Goal: Task Accomplishment & Management: Complete application form

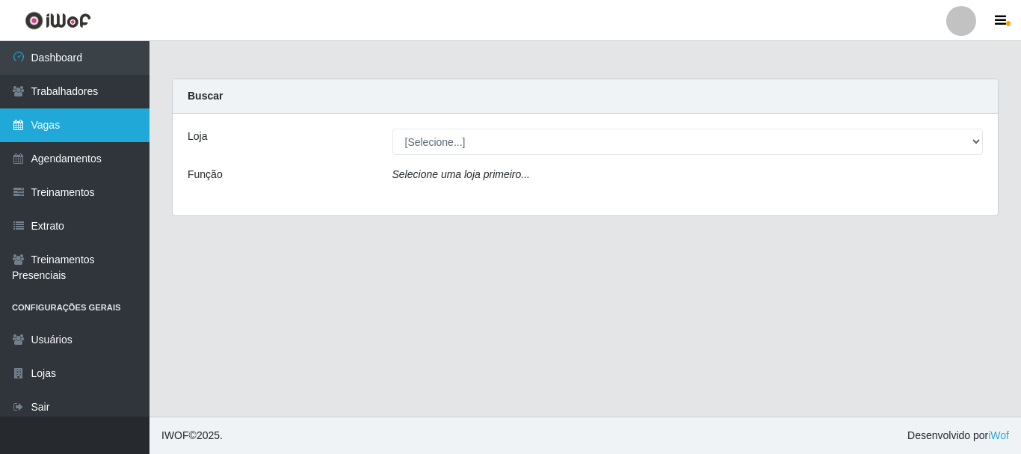
click at [72, 127] on link "Vagas" at bounding box center [74, 125] width 149 height 34
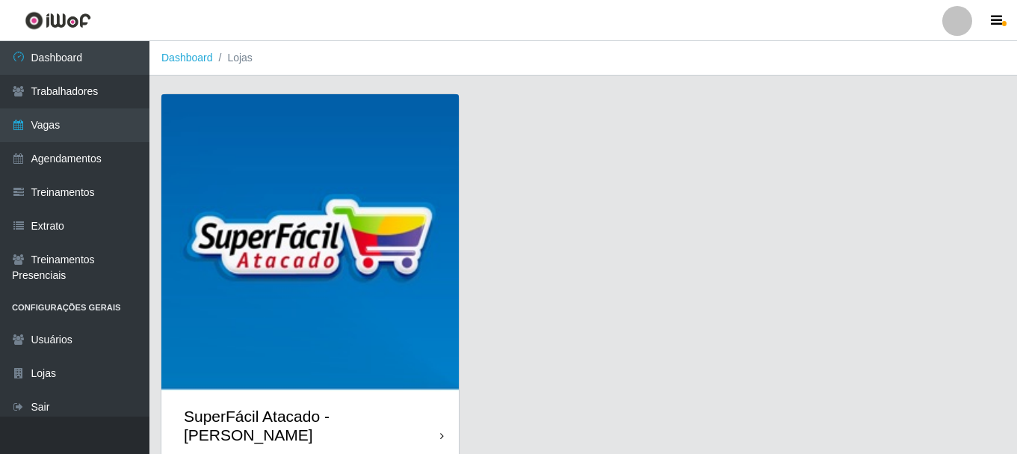
click at [421, 165] on img at bounding box center [309, 242] width 297 height 297
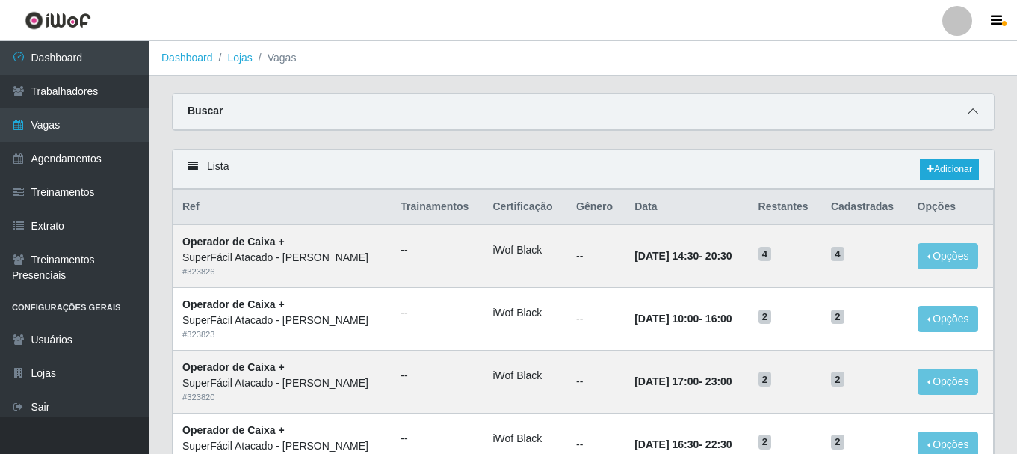
click at [975, 112] on icon at bounding box center [973, 111] width 10 height 10
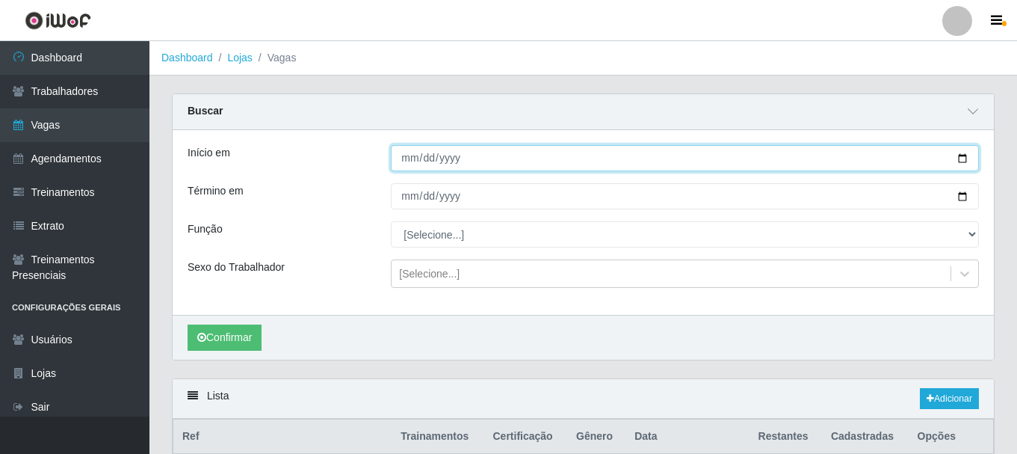
click at [968, 160] on input "Início em" at bounding box center [685, 158] width 588 height 26
click at [967, 160] on input "Início em" at bounding box center [685, 158] width 588 height 26
type input "[DATE]"
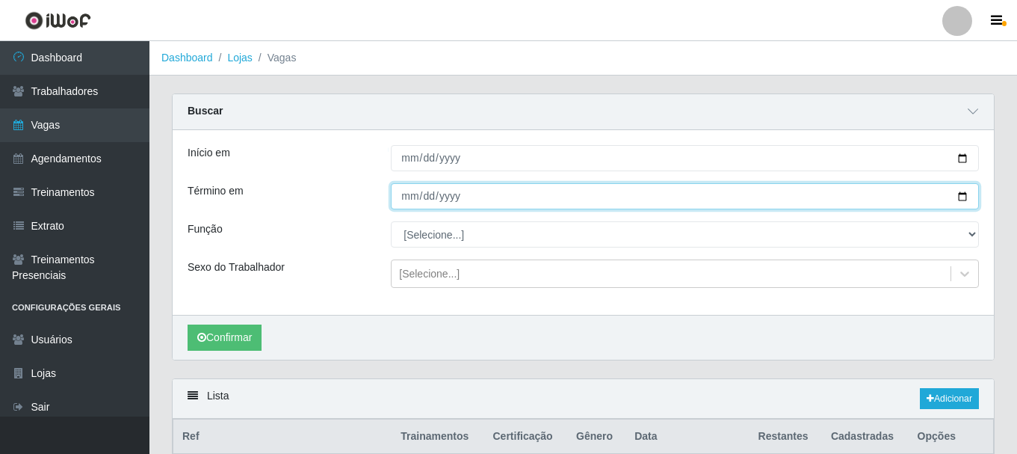
click at [965, 197] on input "Término em" at bounding box center [685, 196] width 588 height 26
type input "[DATE]"
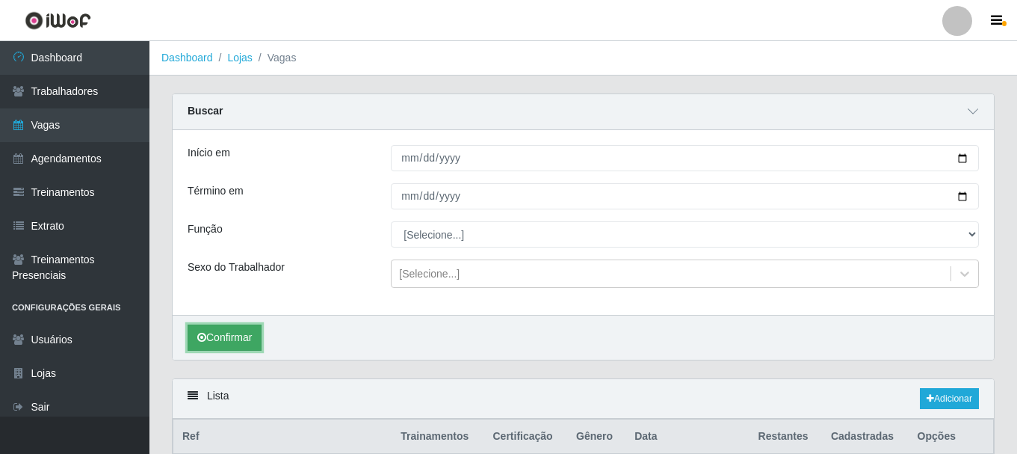
click at [254, 339] on button "Confirmar" at bounding box center [225, 337] width 74 height 26
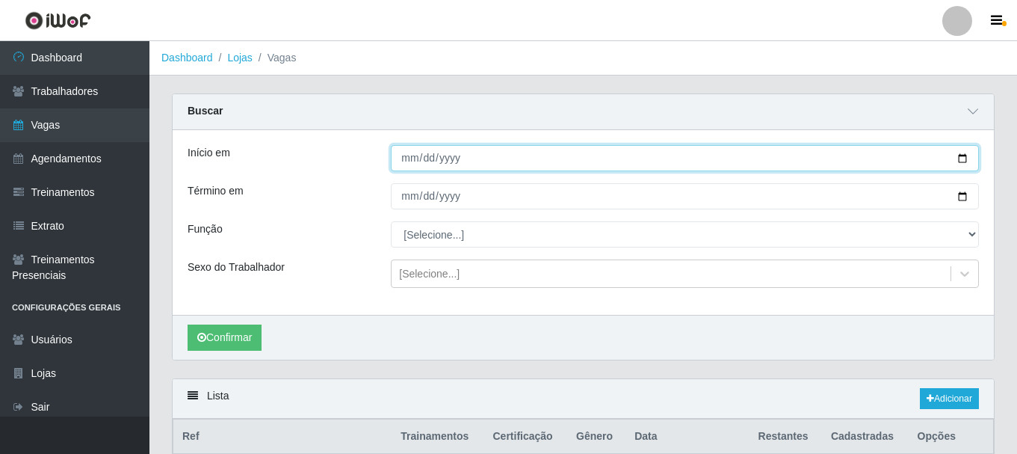
click at [965, 154] on input "[DATE]" at bounding box center [685, 158] width 588 height 26
type input "[DATE]"
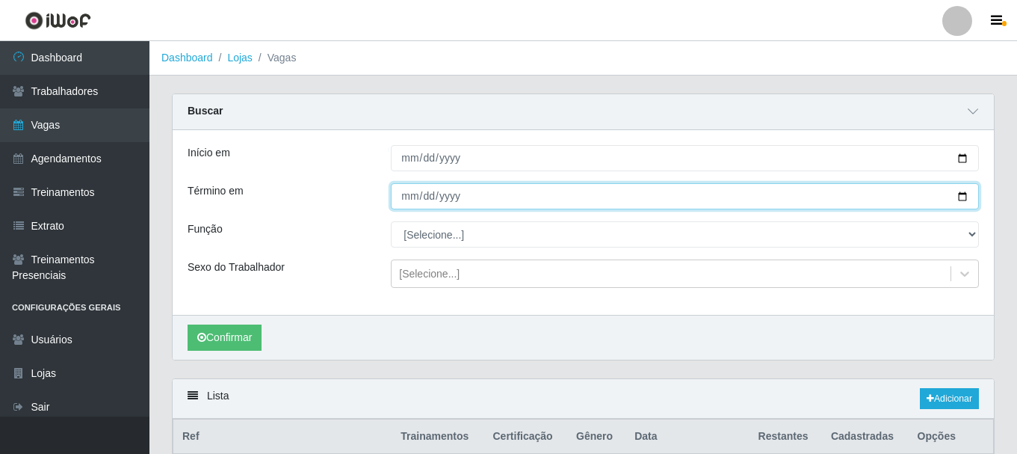
click at [968, 200] on input "[DATE]" at bounding box center [685, 196] width 588 height 26
type input "[DATE]"
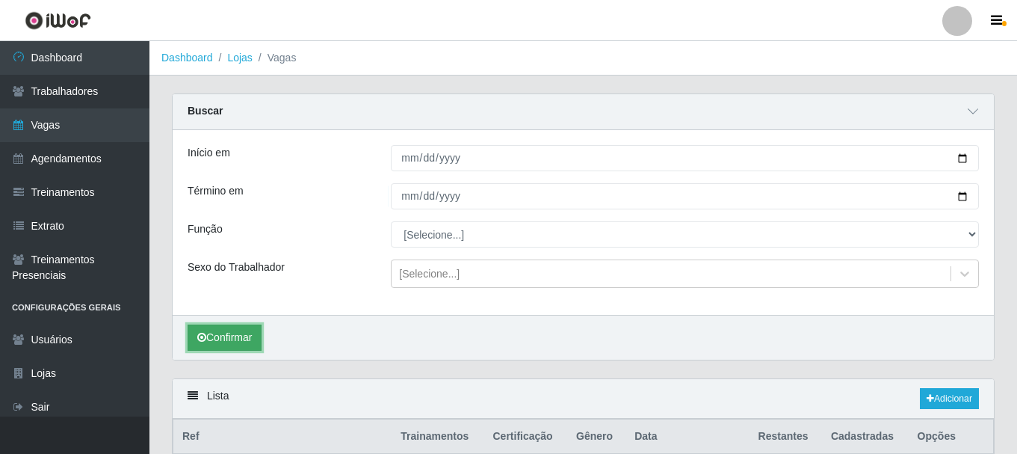
click at [246, 340] on button "Confirmar" at bounding box center [225, 337] width 74 height 26
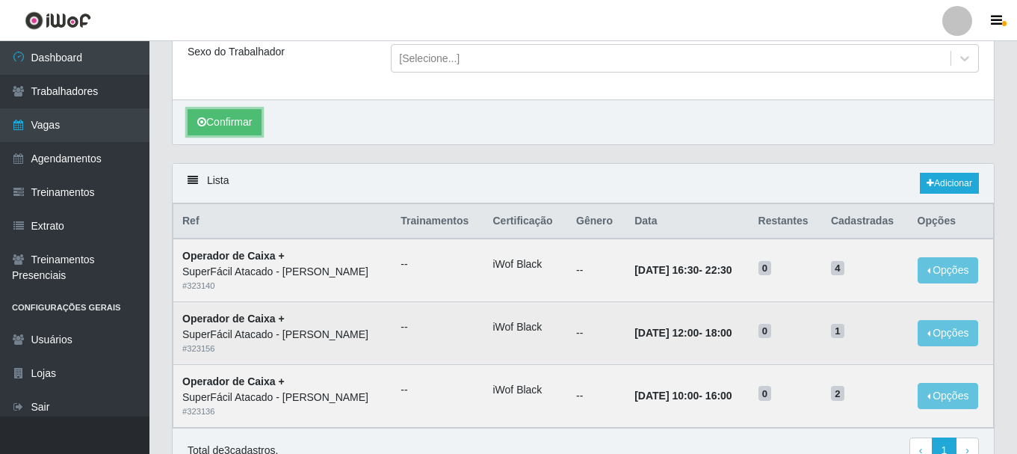
scroll to position [291, 0]
